Goal: Check status

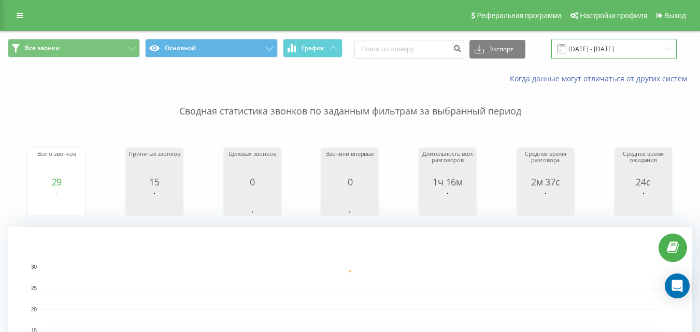
click at [597, 49] on input "[DATE] - [DATE]" at bounding box center [613, 49] width 125 height 20
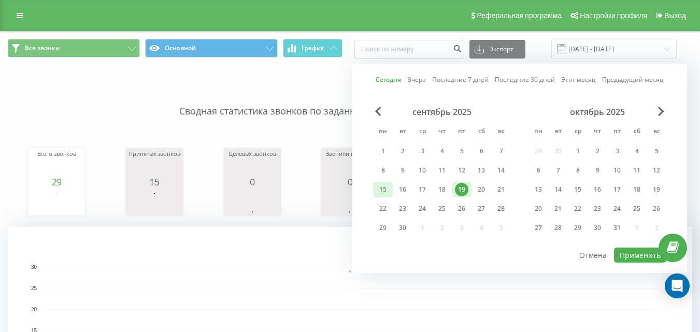
click at [379, 194] on div "15" at bounding box center [382, 189] width 13 height 13
click at [467, 189] on div "19" at bounding box center [461, 189] width 13 height 13
click at [632, 253] on button "Применить" at bounding box center [640, 255] width 52 height 15
type input "[DATE] - [DATE]"
